Goal: Transaction & Acquisition: Purchase product/service

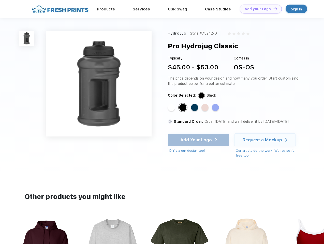
click at [259, 9] on link "Add your Logo Design Tool" at bounding box center [261, 9] width 42 height 9
click at [27, 38] on img at bounding box center [26, 38] width 15 height 15
click at [172, 108] on div "Standard Color" at bounding box center [171, 107] width 7 height 7
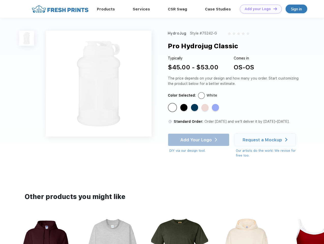
click at [183, 108] on div "Standard Color" at bounding box center [183, 107] width 7 height 7
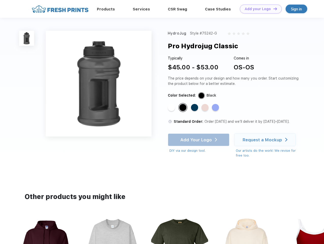
click at [195, 108] on div "Standard Color" at bounding box center [194, 107] width 7 height 7
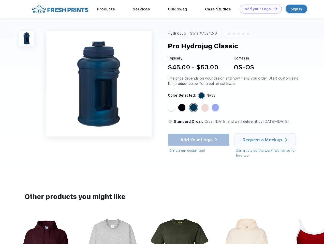
click at [205, 108] on div "Standard Color" at bounding box center [204, 107] width 7 height 7
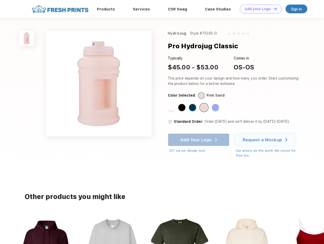
click at [216, 108] on div "Standard Color" at bounding box center [215, 107] width 7 height 7
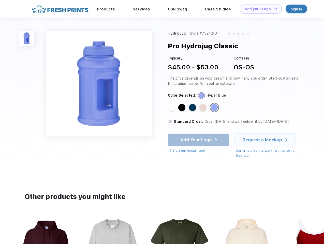
click at [199, 140] on div "Add Your Logo DIY via our design tool. Ah shoot! This product isn't up in our d…" at bounding box center [199, 143] width 62 height 20
click at [266, 140] on div "Request a Mockup" at bounding box center [261, 139] width 39 height 5
